Goal: Information Seeking & Learning: Learn about a topic

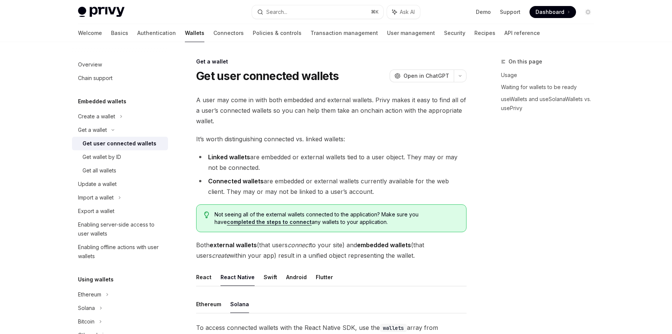
scroll to position [238, 0]
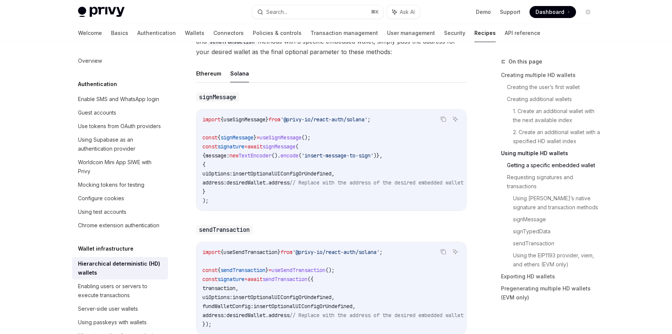
scroll to position [1284, 0]
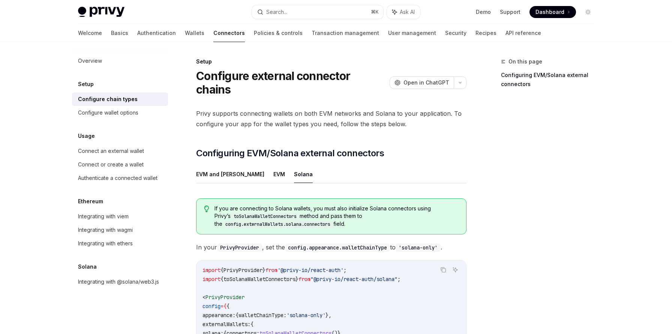
scroll to position [102, 0]
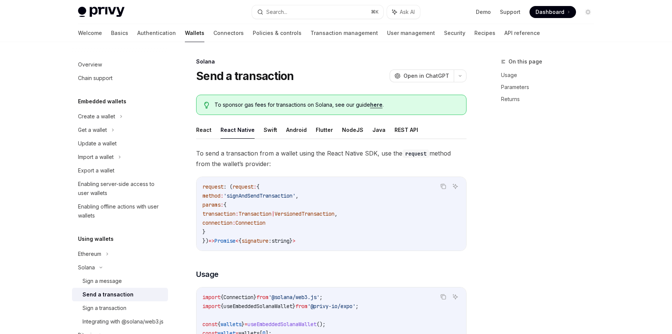
scroll to position [71, 0]
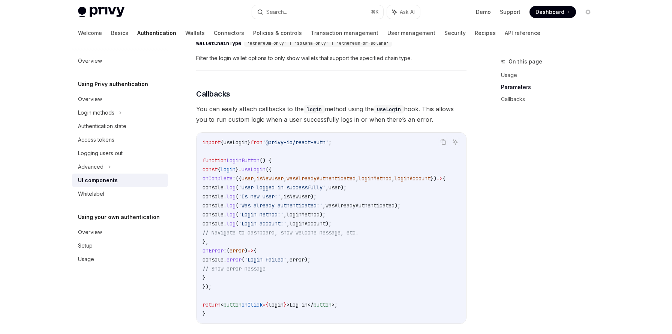
scroll to position [862, 0]
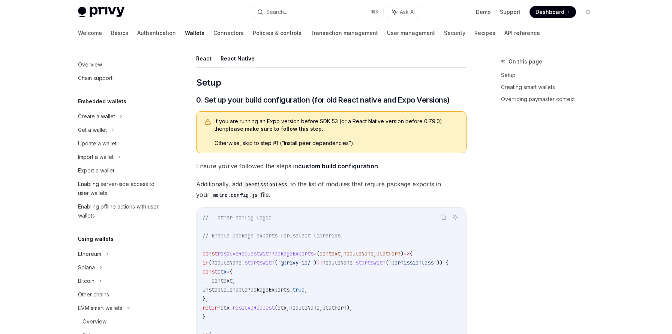
scroll to position [174, 0]
